Goal: Transaction & Acquisition: Purchase product/service

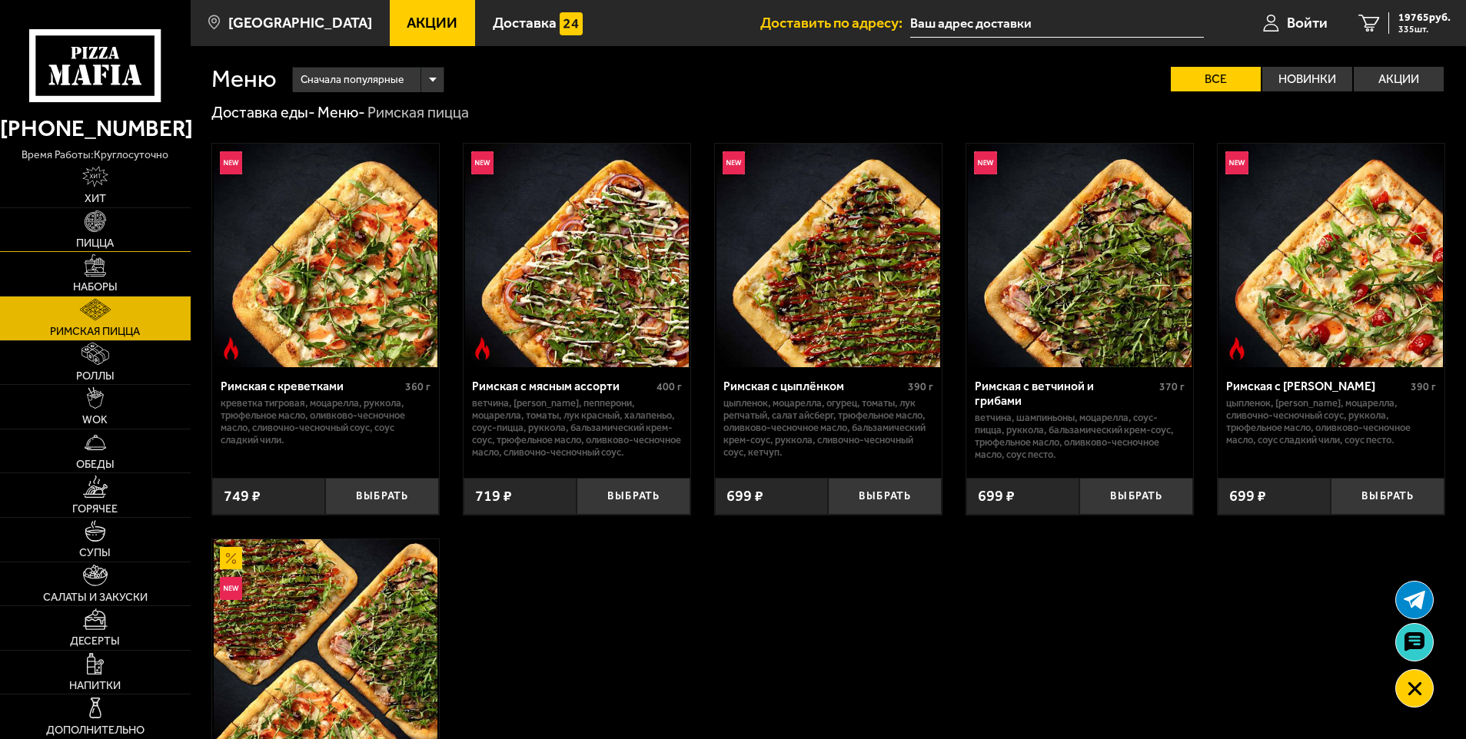
click at [68, 231] on link "Пицца" at bounding box center [95, 230] width 191 height 44
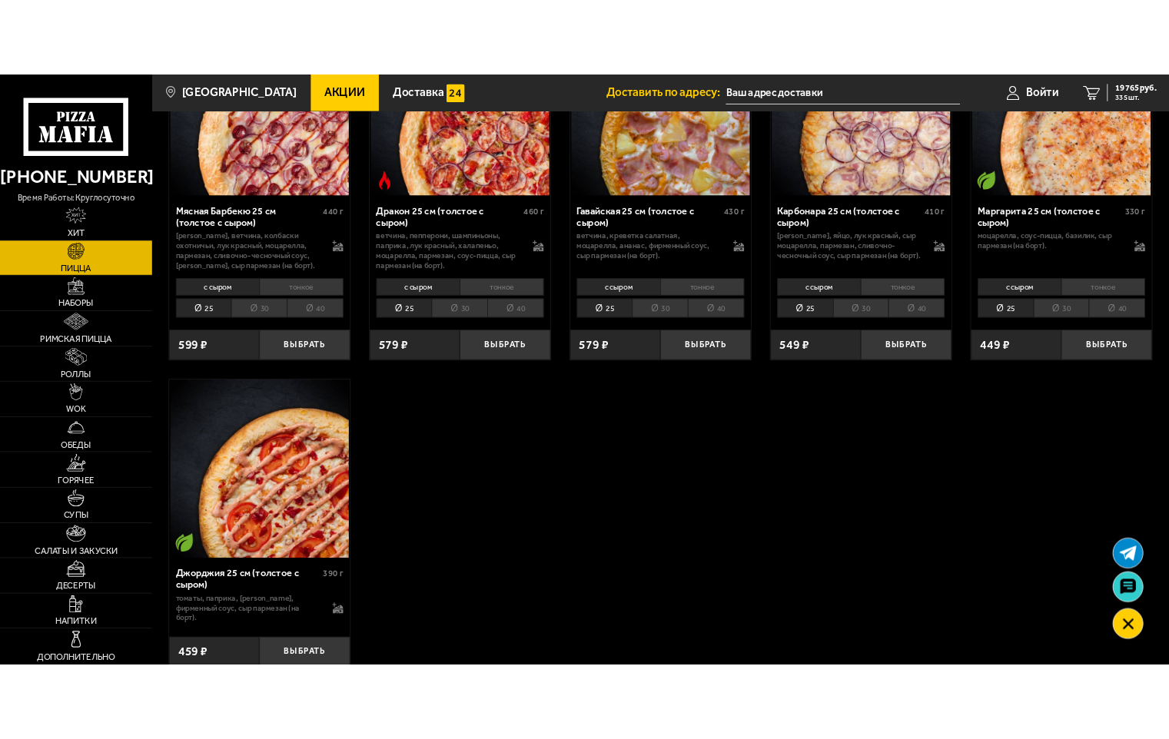
scroll to position [3075, 0]
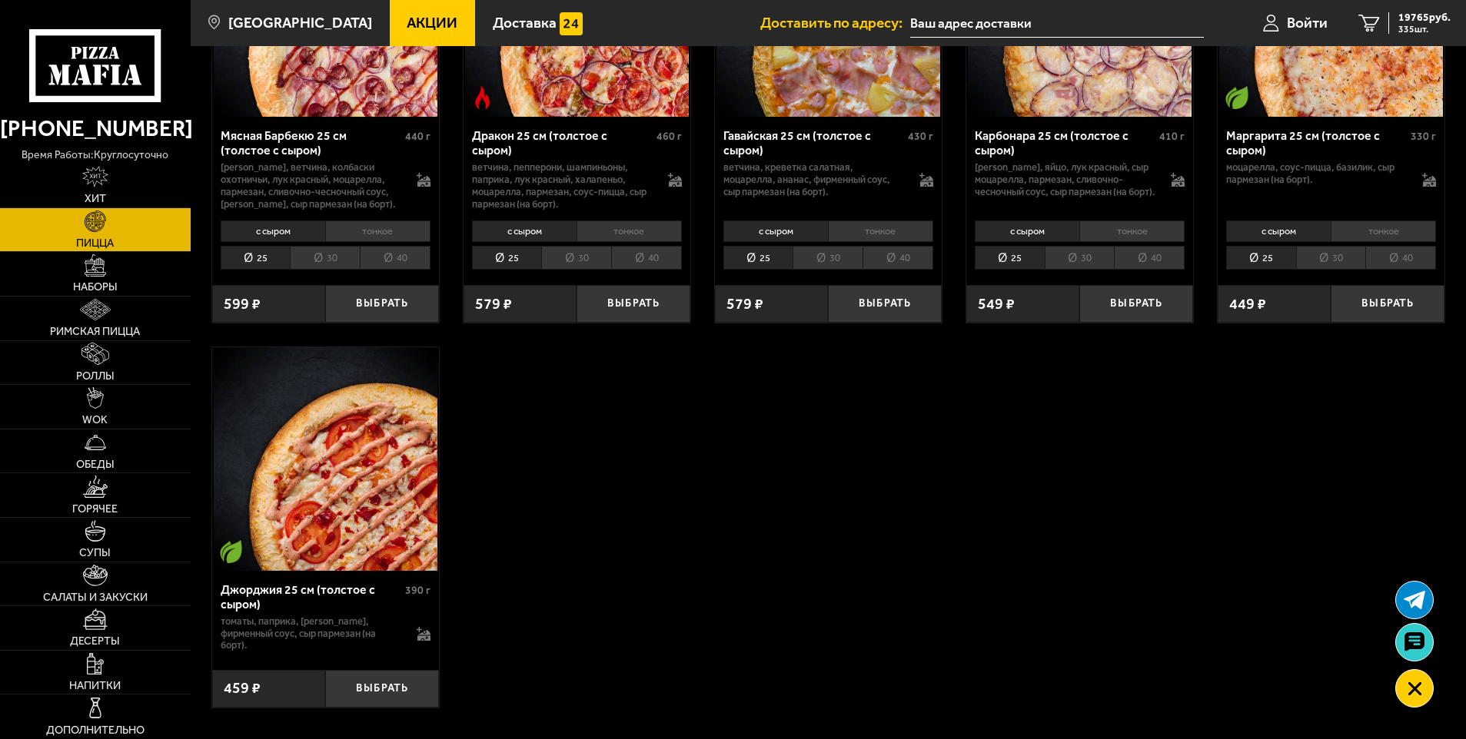
click at [348, 470] on img at bounding box center [326, 459] width 224 height 224
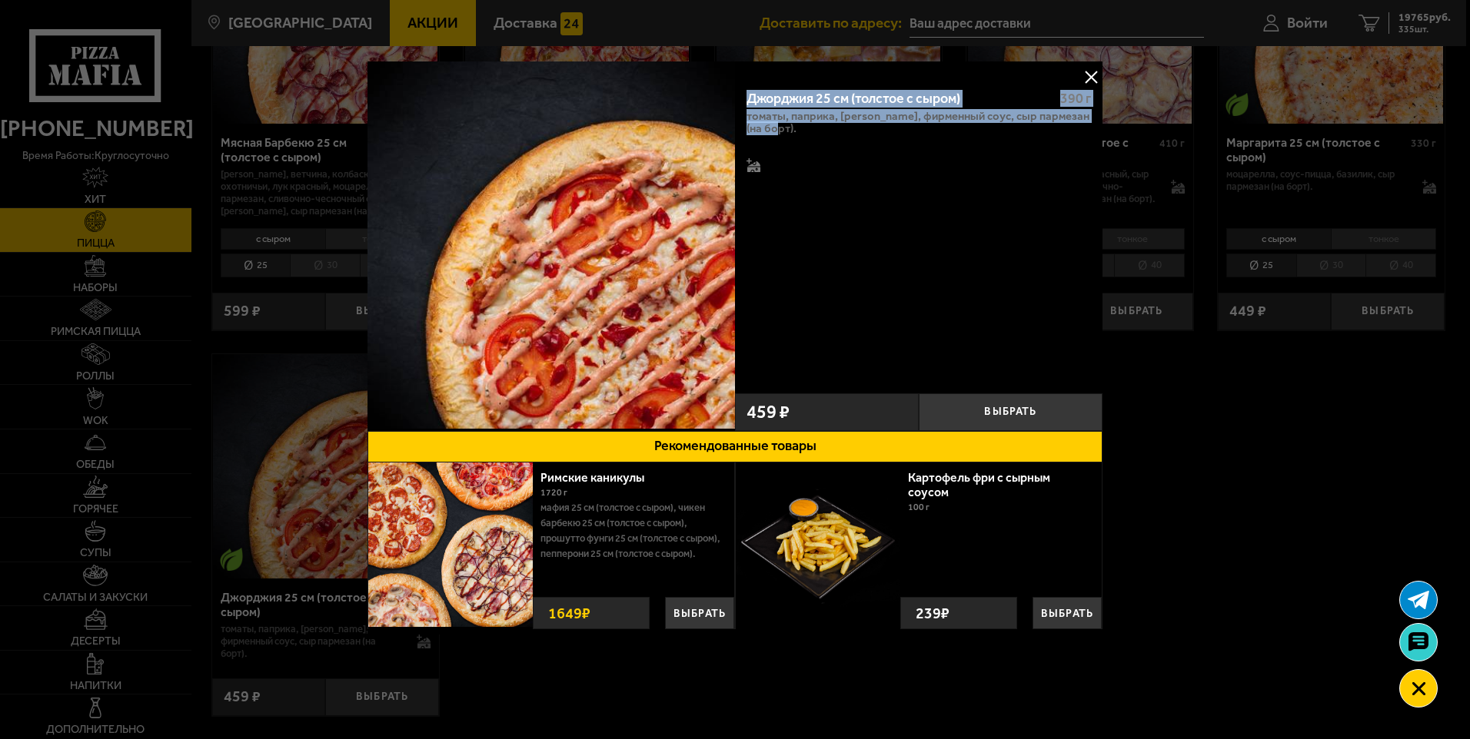
drag, startPoint x: 885, startPoint y: 157, endPoint x: 743, endPoint y: 98, distance: 154.0
click at [743, 98] on div "Джорджия 25 см (толстое с сыром) 390 г томаты, паприка, [PERSON_NAME], фирменны…" at bounding box center [918, 231] width 367 height 309
copy div "Джорджия 25 см (толстое с сыром) 390 г томаты, паприка, [PERSON_NAME], фирменны…"
click at [517, 281] on img at bounding box center [550, 244] width 367 height 367
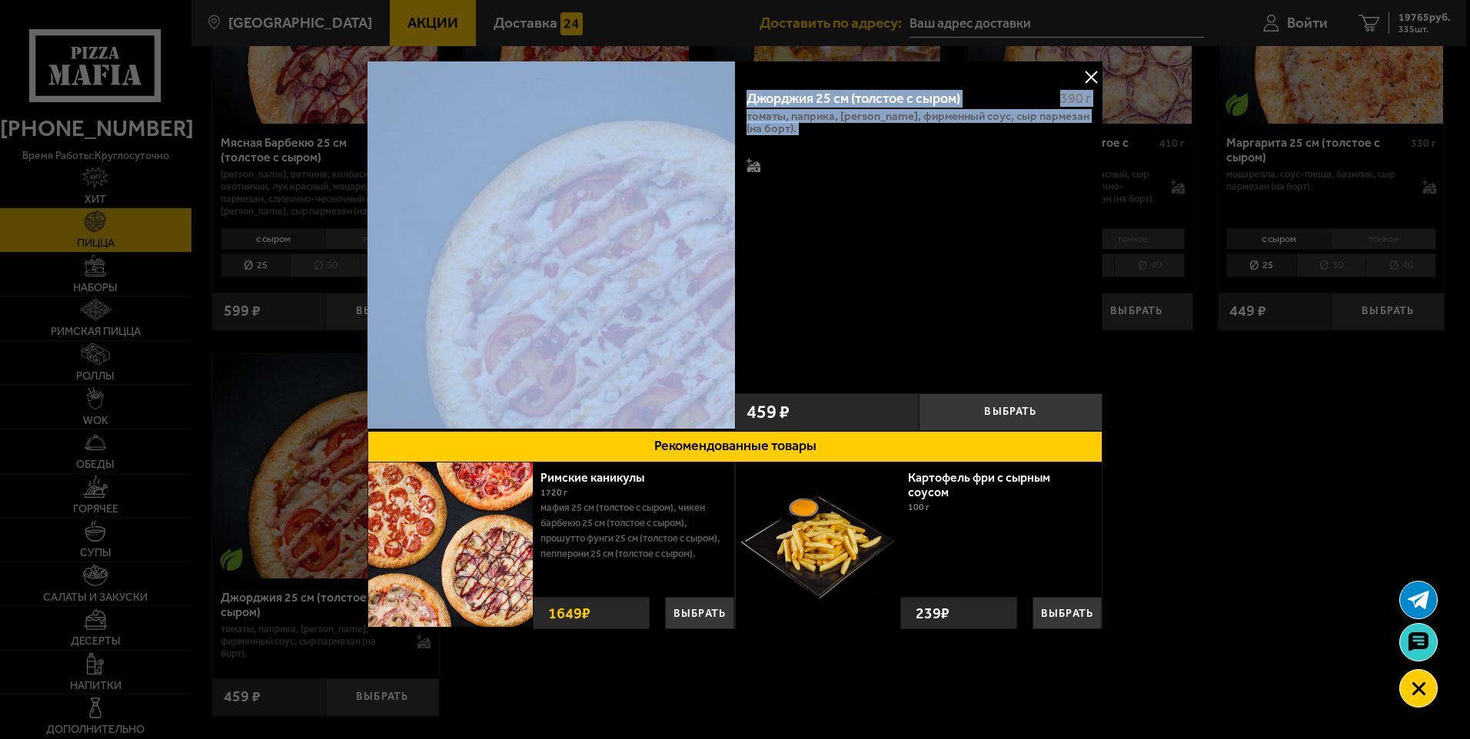
drag, startPoint x: 785, startPoint y: 281, endPoint x: 603, endPoint y: 364, distance: 199.5
click at [603, 364] on div "Джорджия 25 см (толстое с сыром) 390 г томаты, паприка, [PERSON_NAME], фирменны…" at bounding box center [734, 246] width 735 height 370
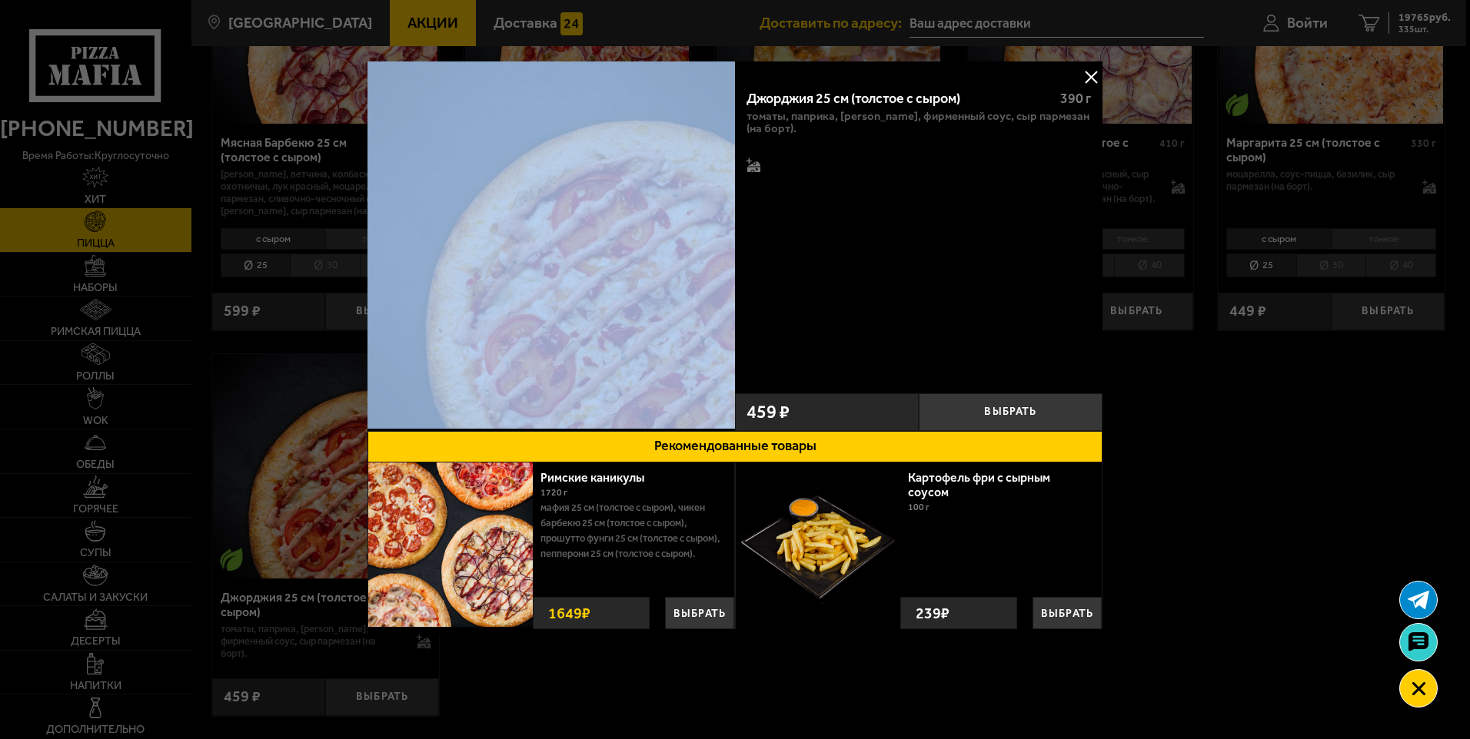
drag, startPoint x: 334, startPoint y: 117, endPoint x: 441, endPoint y: 135, distance: 109.2
click at [643, 452] on button "Рекомендованные товары" at bounding box center [734, 447] width 735 height 32
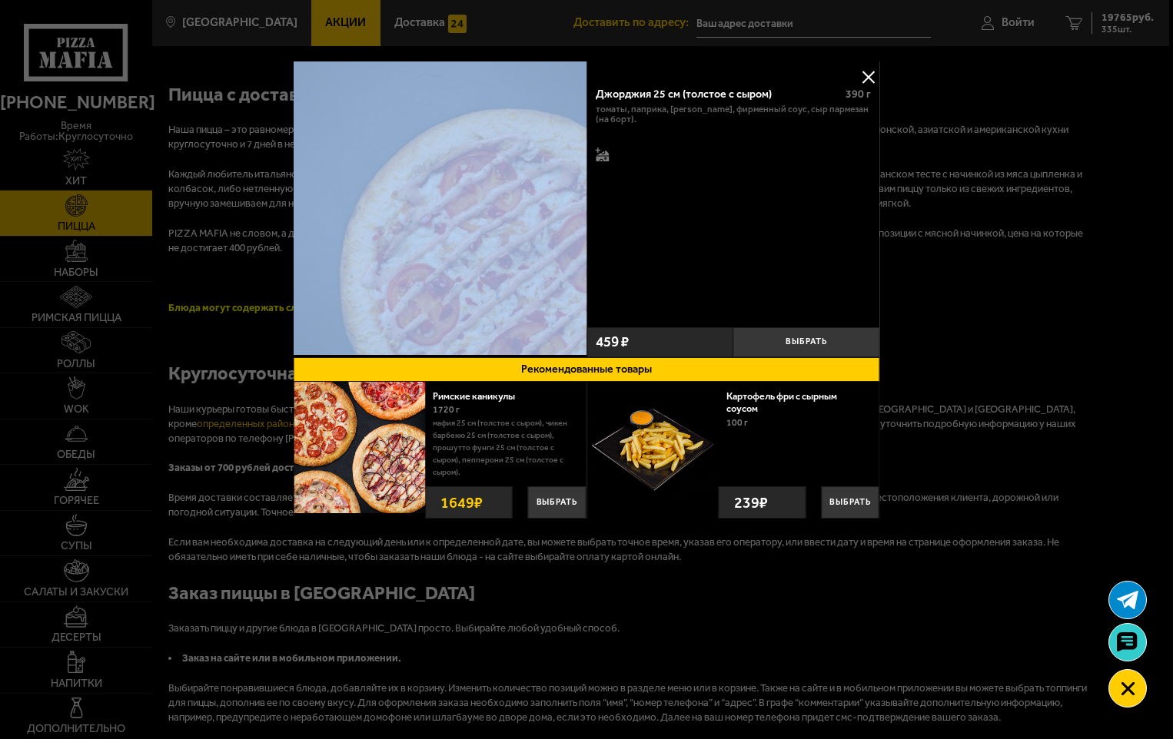
click at [868, 81] on button at bounding box center [868, 76] width 23 height 23
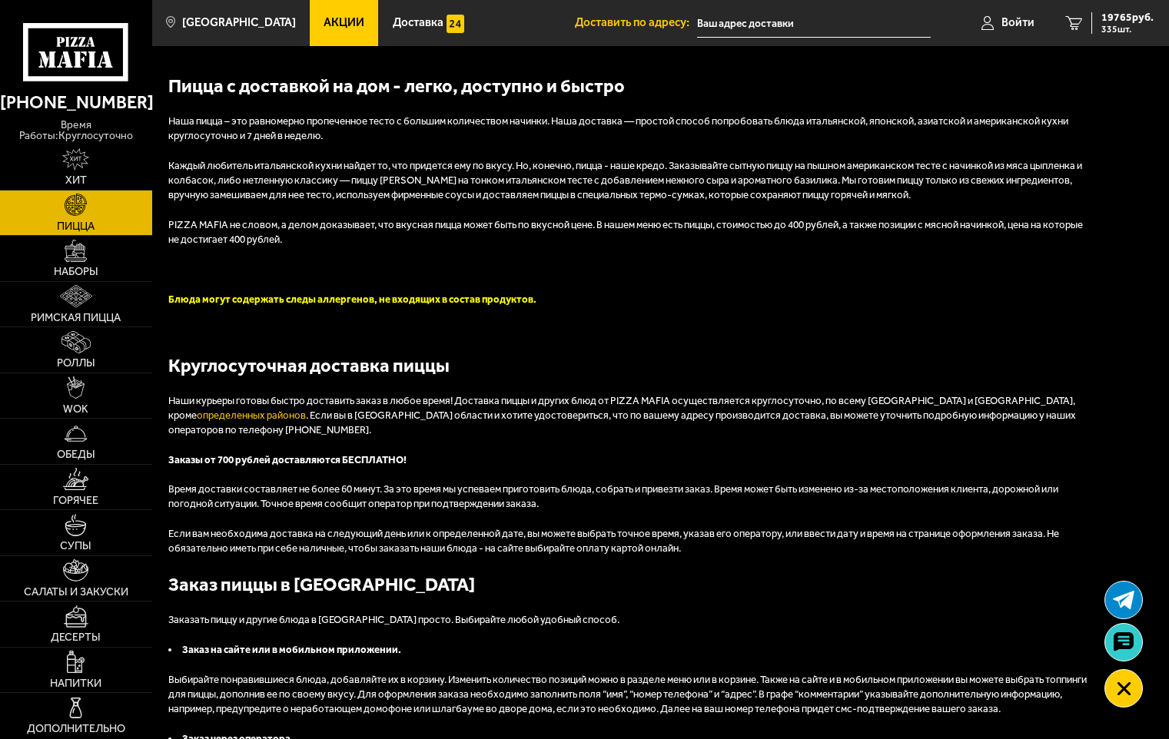
click at [71, 206] on img at bounding box center [76, 205] width 22 height 22
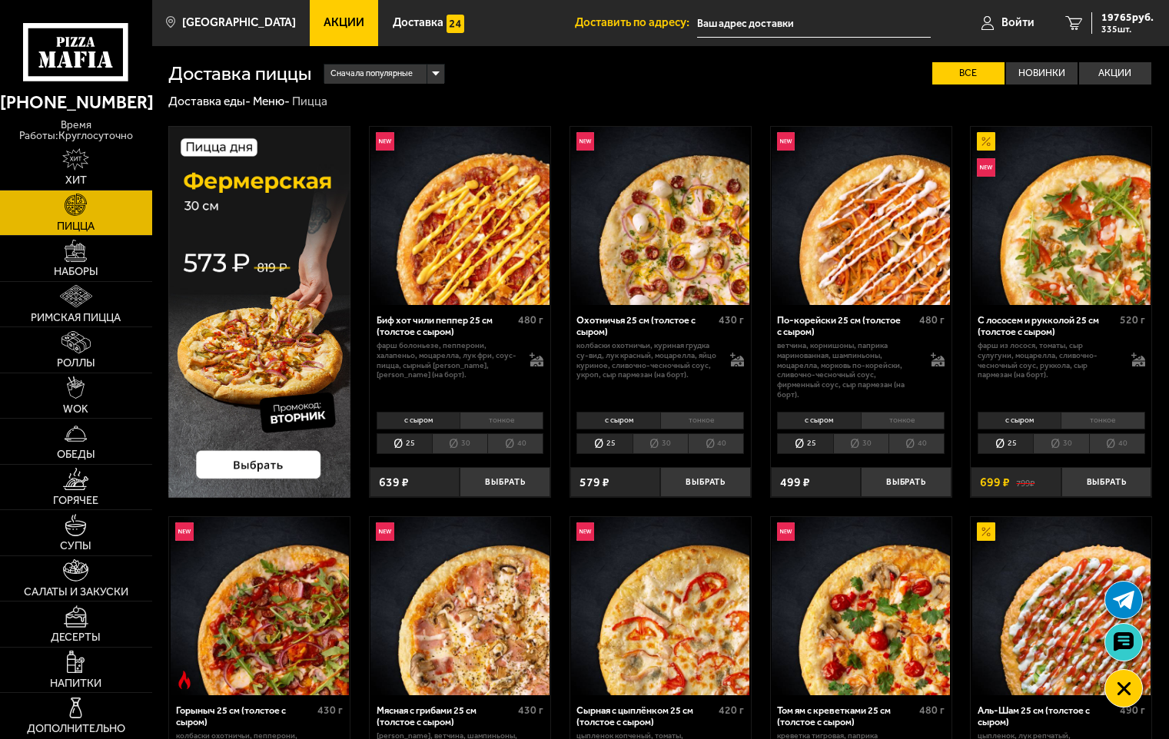
click at [61, 67] on use at bounding box center [60, 61] width 6 height 13
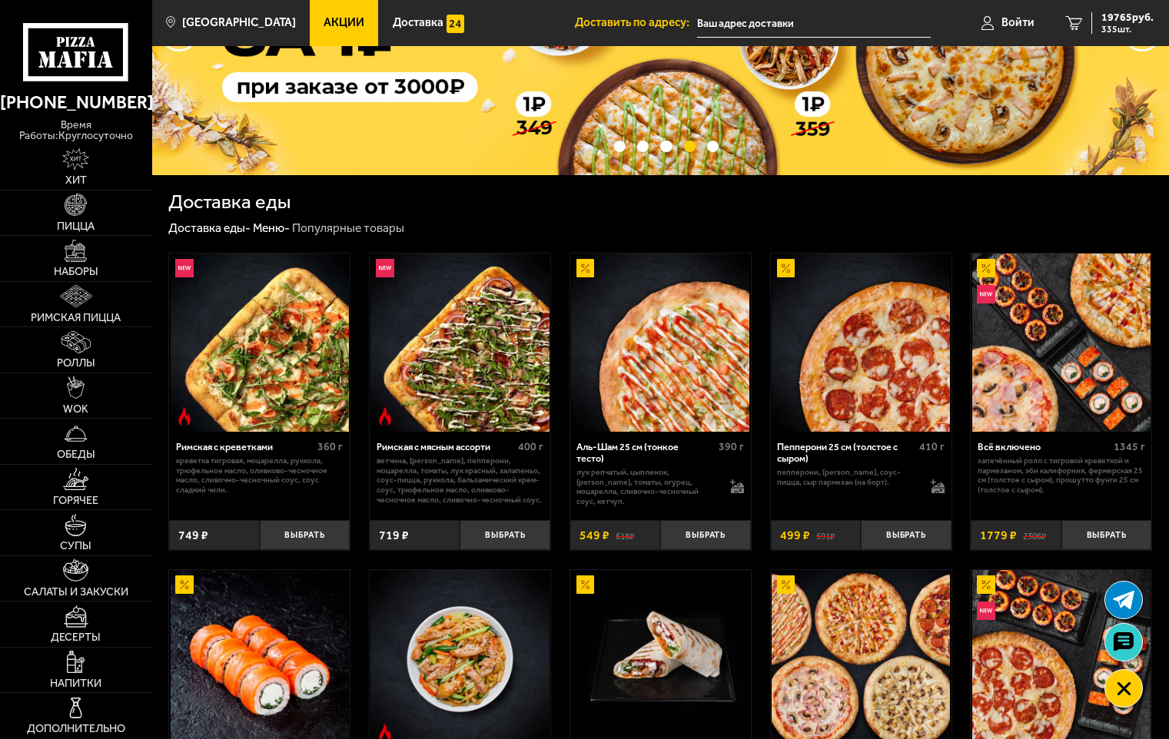
scroll to position [154, 0]
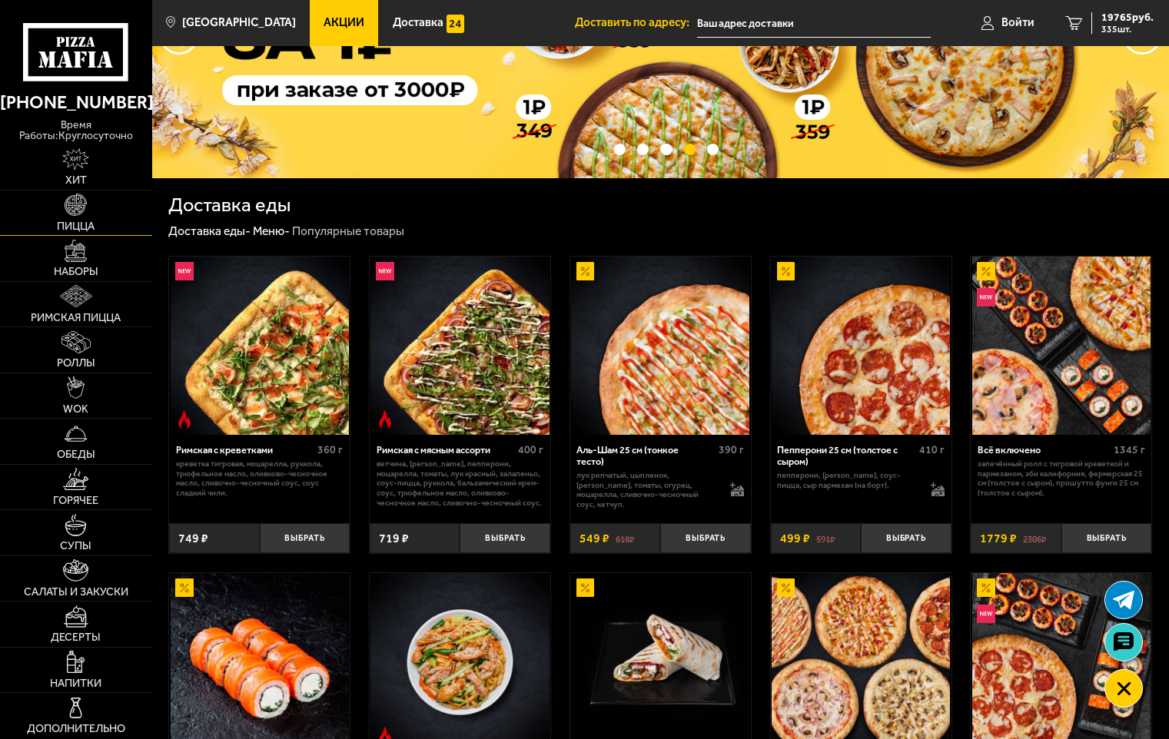
click at [66, 221] on span "Пицца" at bounding box center [76, 226] width 38 height 11
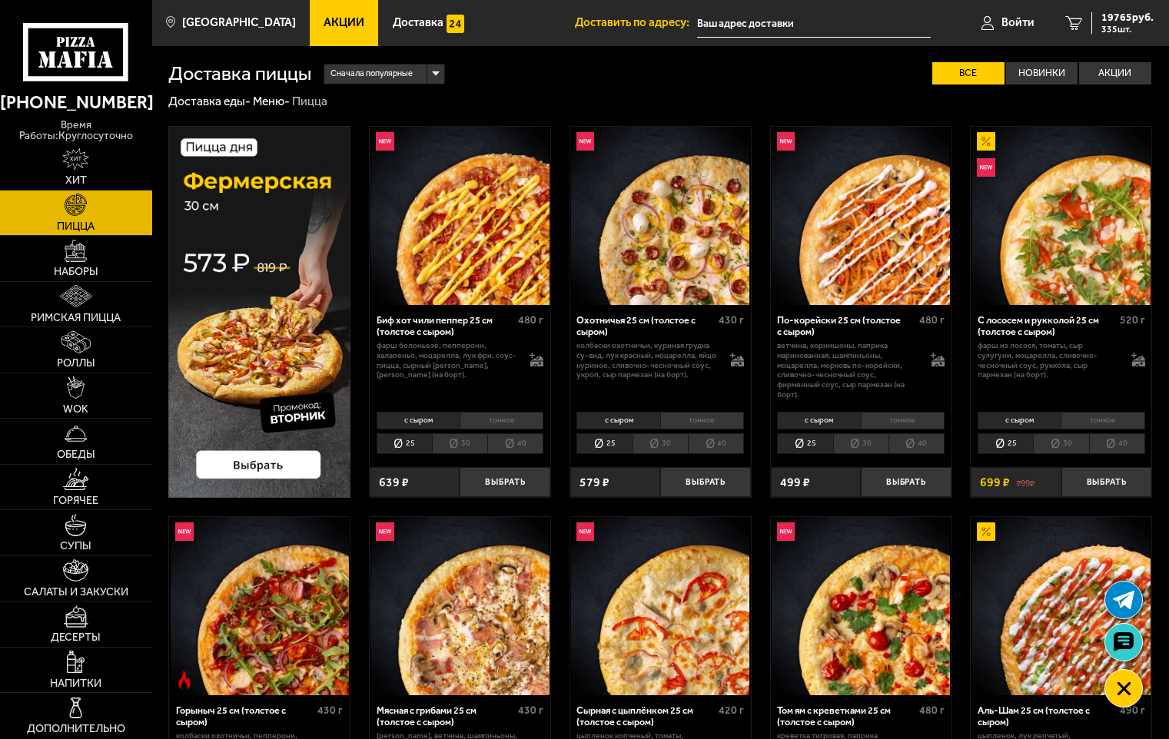
click at [856, 311] on div "По-корейски 25 см (толстое с сыром) 480 г ветчина, корнишоны, паприка маринован…" at bounding box center [861, 356] width 181 height 102
click at [859, 301] on img at bounding box center [861, 216] width 178 height 178
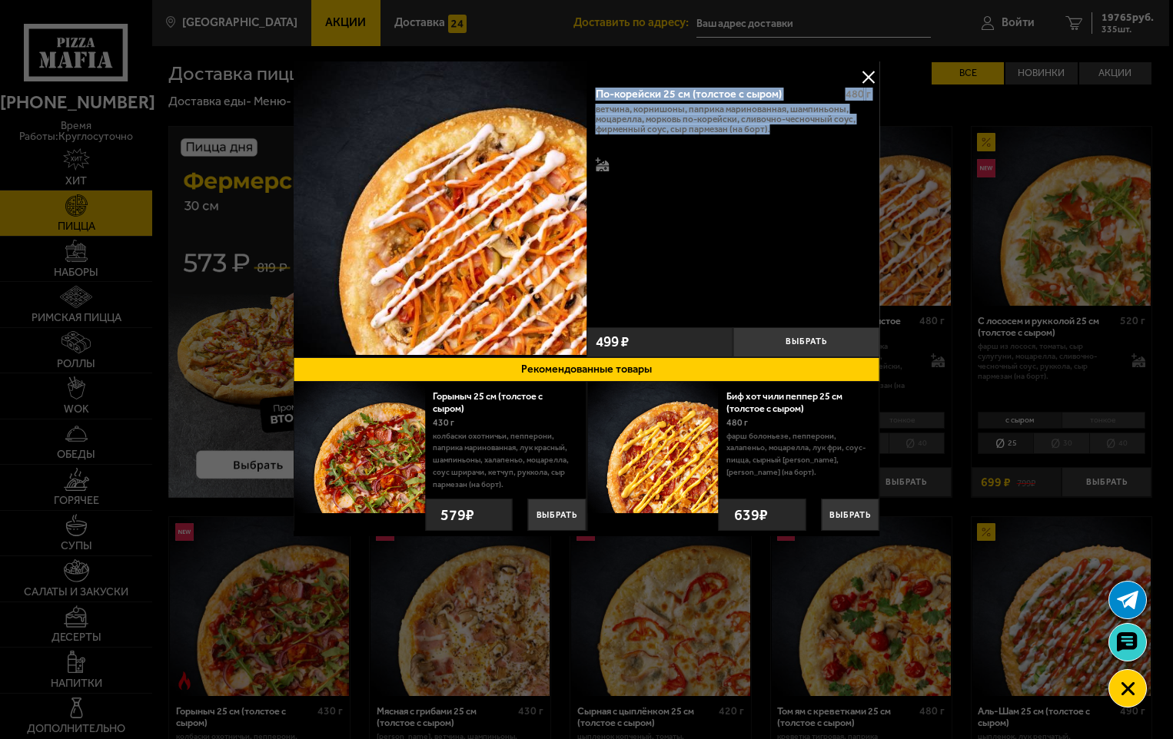
drag, startPoint x: 771, startPoint y: 128, endPoint x: 599, endPoint y: 95, distance: 175.2
click at [599, 95] on div "По-корейски 25 см (толстое с сыром) 480 г ветчина, корнишоны, паприка маринован…" at bounding box center [733, 199] width 294 height 244
copy div "По-корейски 25 см (толстое с сыром) 480 г ветчина, корнишоны, паприка маринован…"
drag, startPoint x: 872, startPoint y: 73, endPoint x: 884, endPoint y: 67, distance: 13.1
click at [872, 73] on button at bounding box center [868, 76] width 23 height 23
